Goal: Transaction & Acquisition: Book appointment/travel/reservation

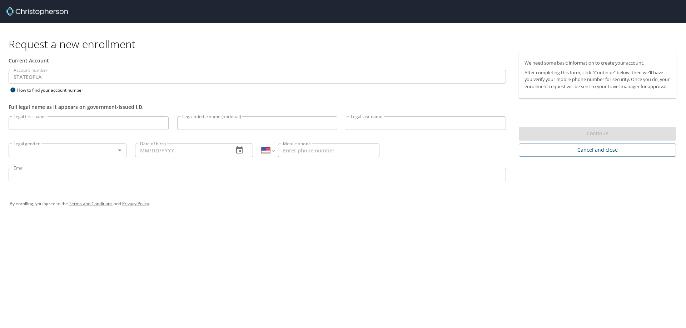
select select "US"
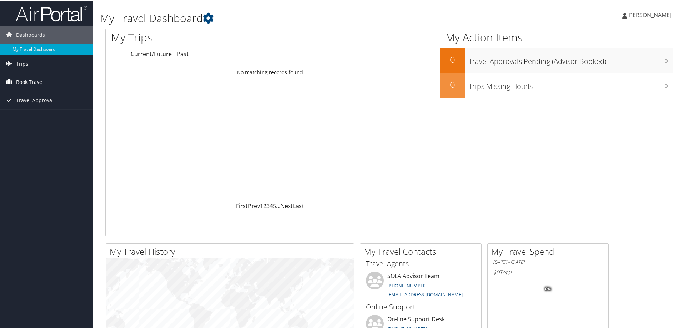
click at [26, 81] on span "Book Travel" at bounding box center [30, 82] width 28 height 18
click at [20, 61] on span "Trips" at bounding box center [22, 63] width 12 height 18
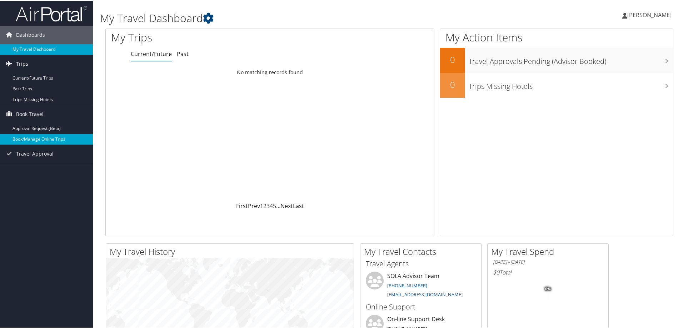
click at [35, 138] on link "Book/Manage Online Trips" at bounding box center [46, 138] width 93 height 11
click at [28, 136] on link "Book/Manage Online Trips" at bounding box center [46, 138] width 93 height 11
